Goal: Task Accomplishment & Management: Use online tool/utility

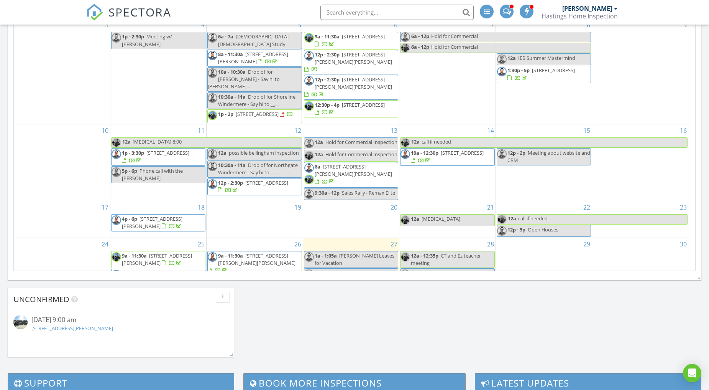
scroll to position [711, 723]
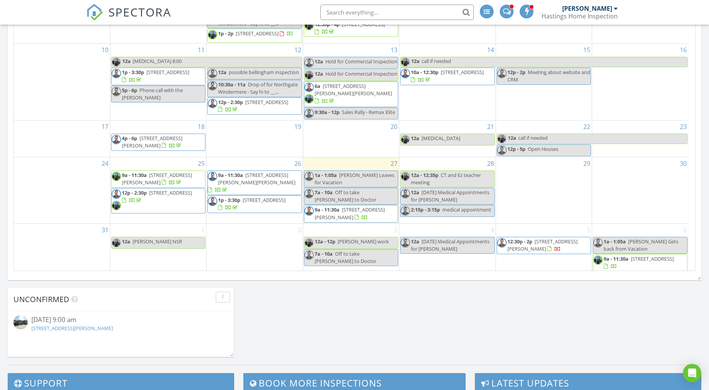
click at [327, 212] on span "22226 76th Ave W A2, Edmonds 98026" at bounding box center [350, 213] width 70 height 14
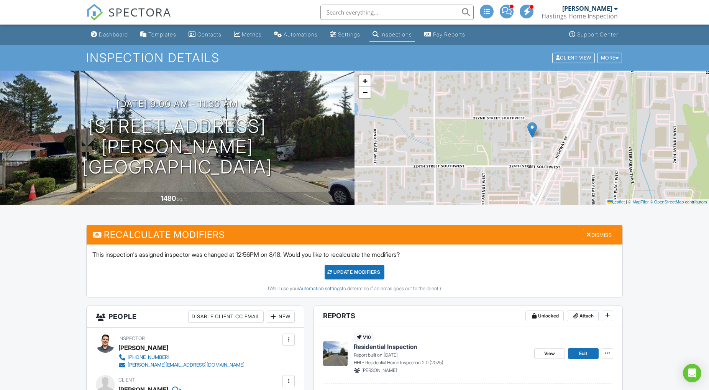
click at [508, 11] on span at bounding box center [507, 11] width 10 height 0
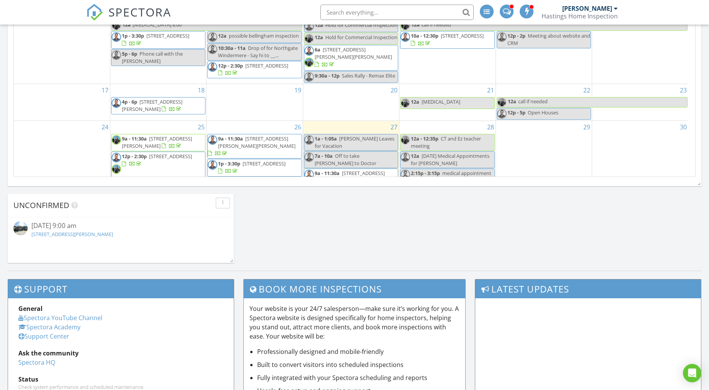
scroll to position [43, 0]
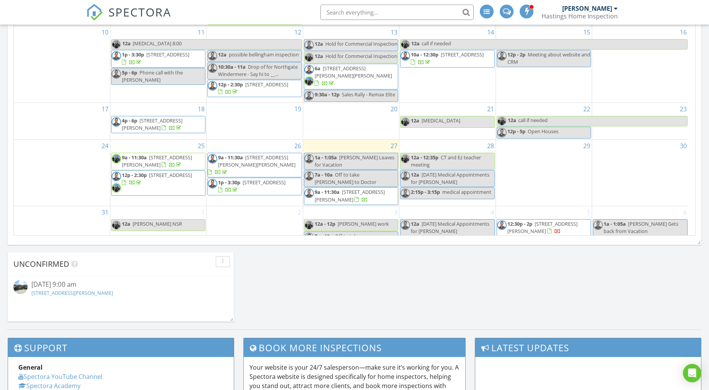
scroll to position [81, 0]
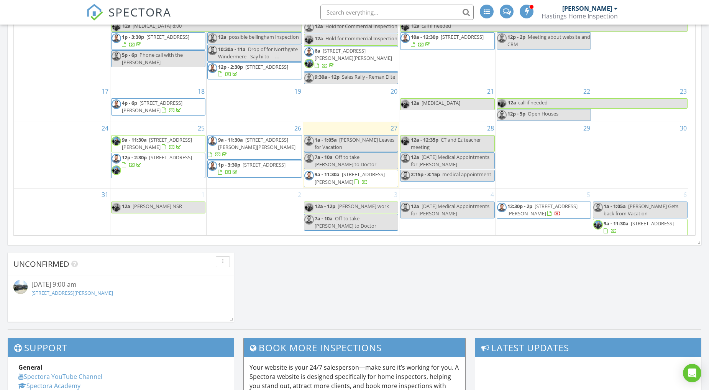
click at [336, 176] on span "22226 76th Ave W A2, Edmonds 98026" at bounding box center [350, 178] width 70 height 14
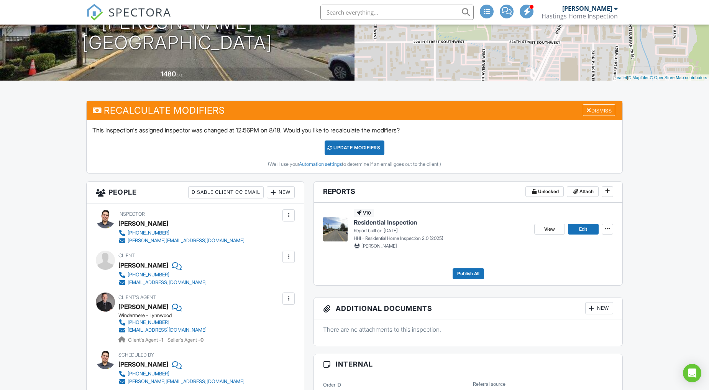
scroll to position [128, 0]
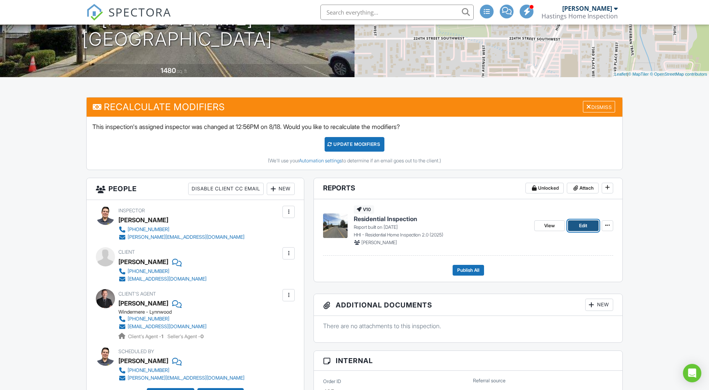
click at [590, 225] on link "Edit" at bounding box center [583, 225] width 31 height 11
